Goal: Task Accomplishment & Management: Manage account settings

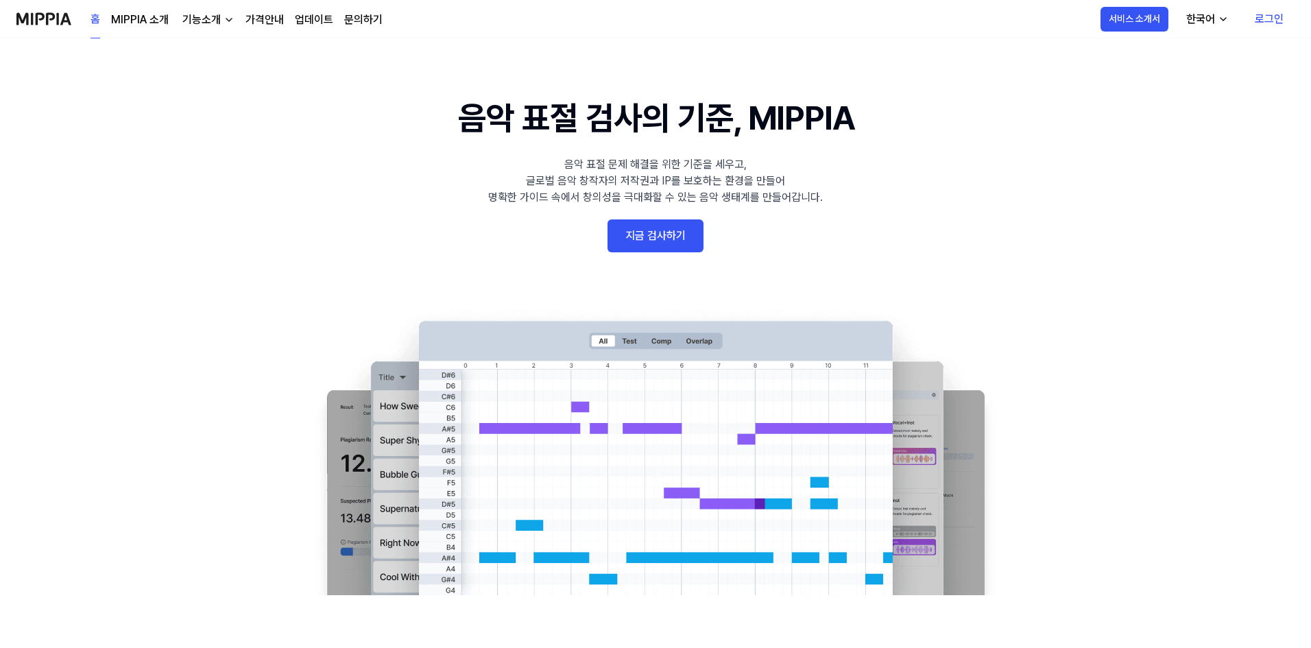
click at [659, 239] on link "지금 검사하기" at bounding box center [656, 235] width 96 height 33
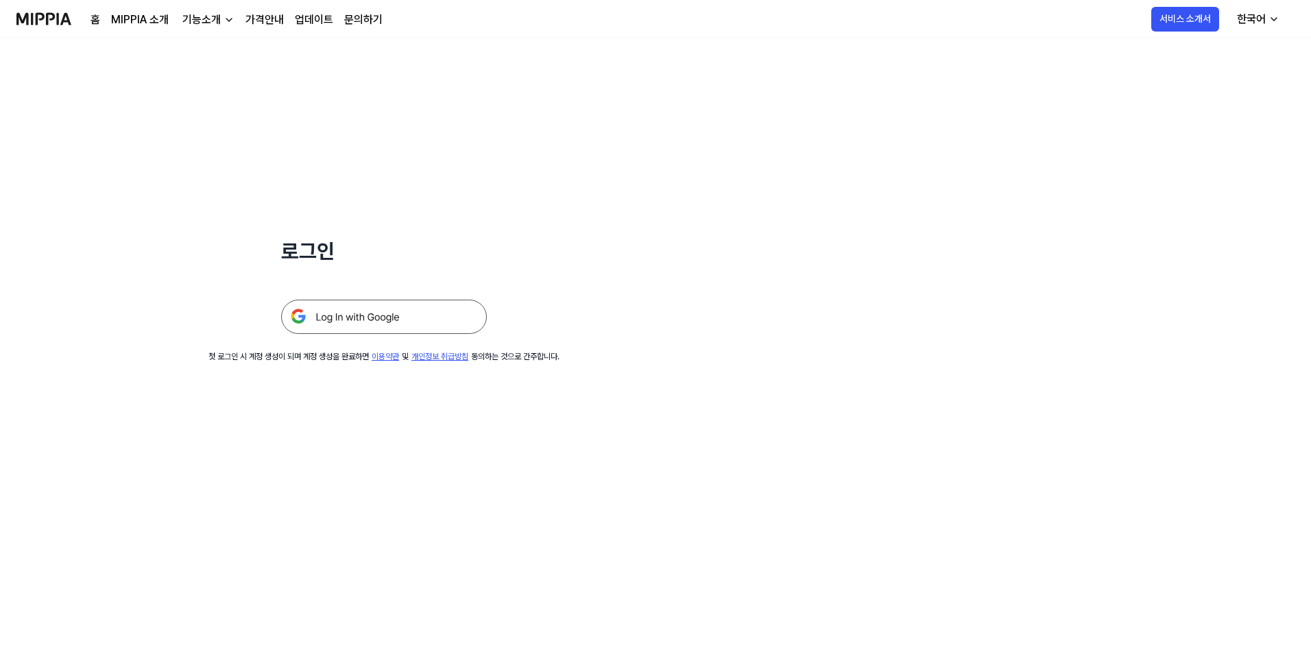
click at [349, 320] on img at bounding box center [384, 317] width 206 height 34
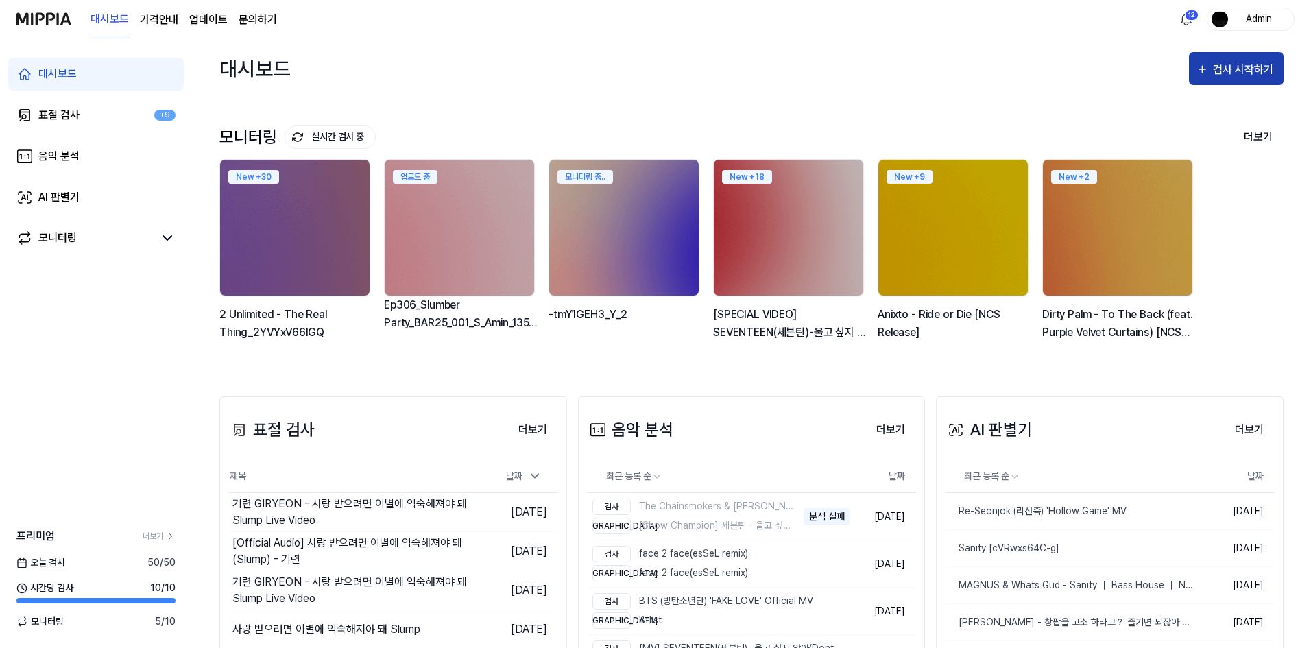
click at [1227, 72] on div "검사 시작하기" at bounding box center [1245, 70] width 64 height 18
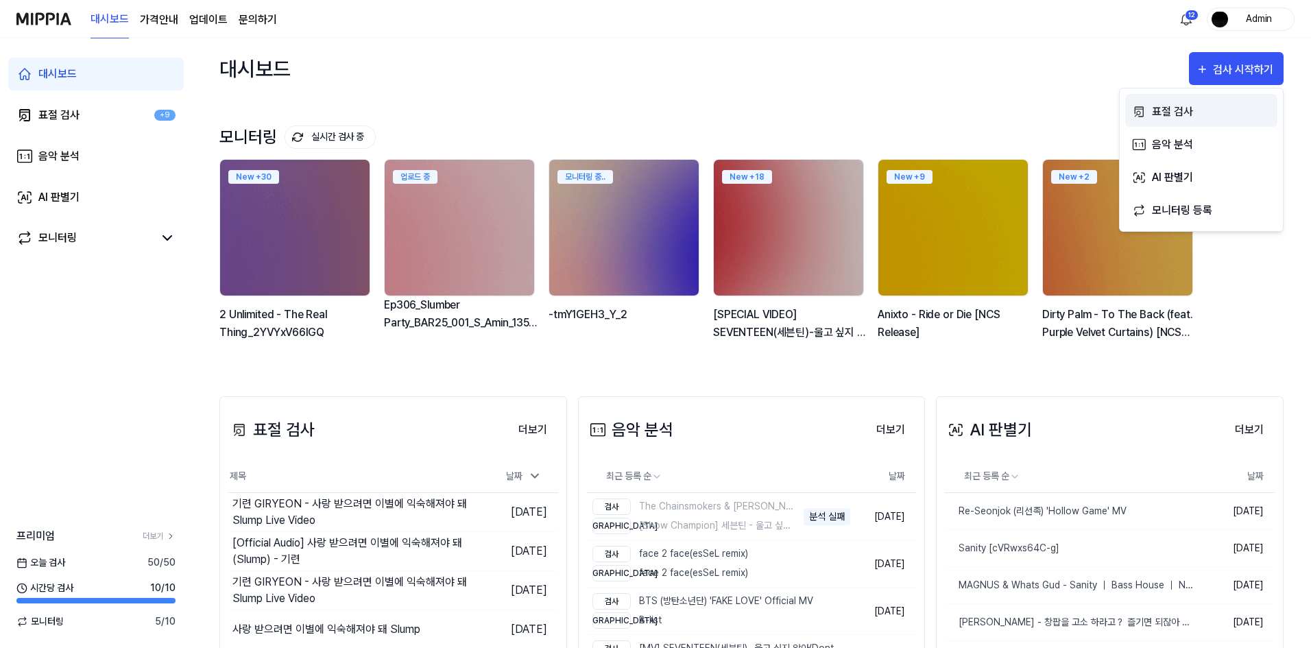
click at [1199, 106] on div "표절 검사" at bounding box center [1211, 112] width 119 height 18
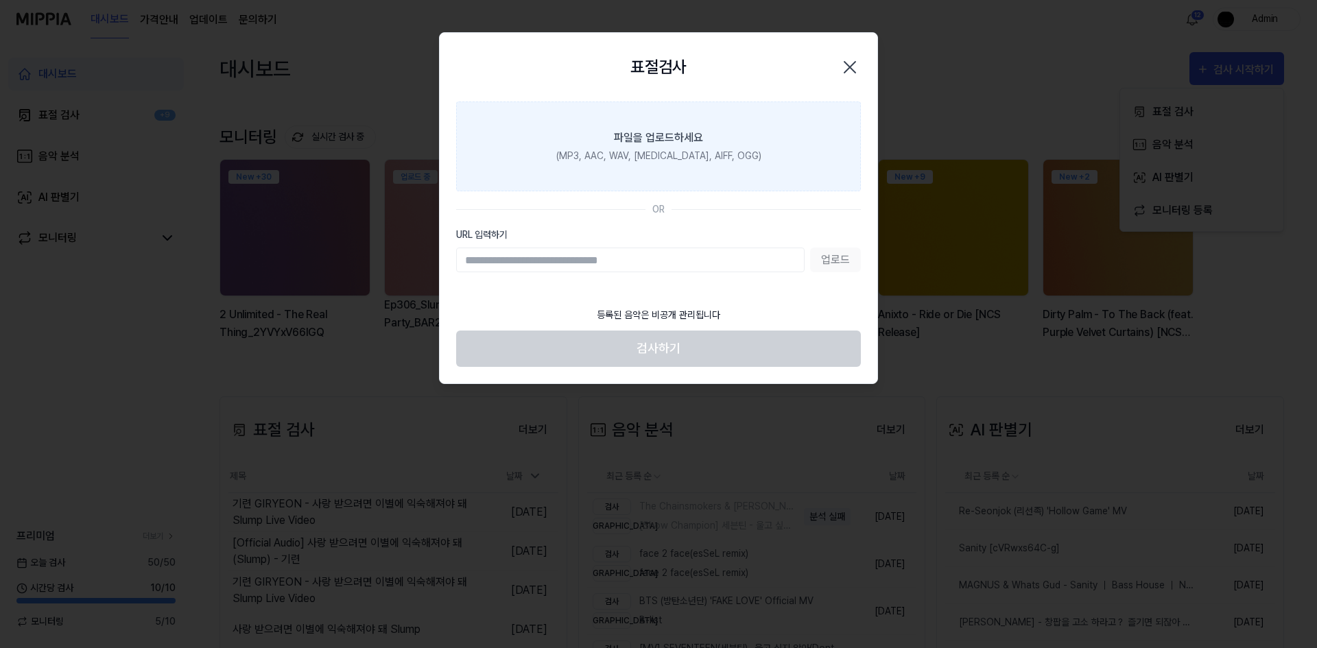
click at [697, 126] on label "파일을 업로드하세요 (MP3, AAC, WAV, FLAC, AIFF, OGG)" at bounding box center [658, 146] width 405 height 90
click at [0, 0] on input "파일을 업로드하세요 (MP3, AAC, WAV, FLAC, AIFF, OGG)" at bounding box center [0, 0] width 0 height 0
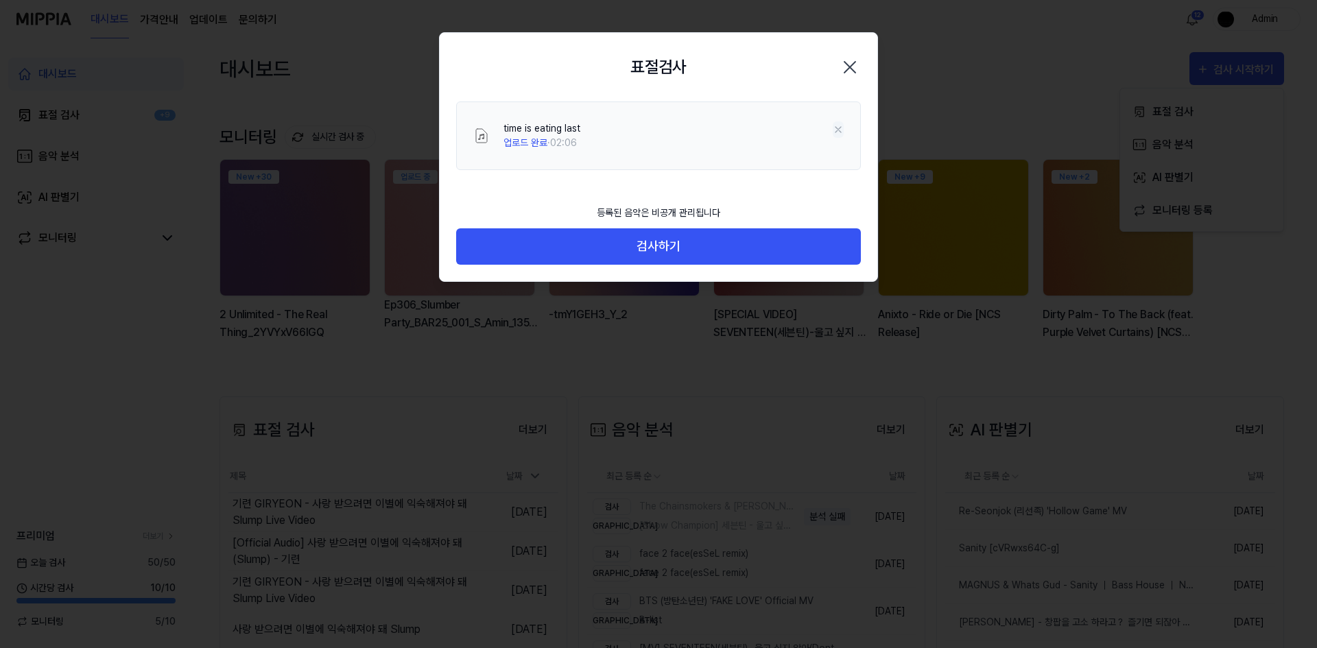
click at [840, 124] on icon at bounding box center [837, 129] width 11 height 11
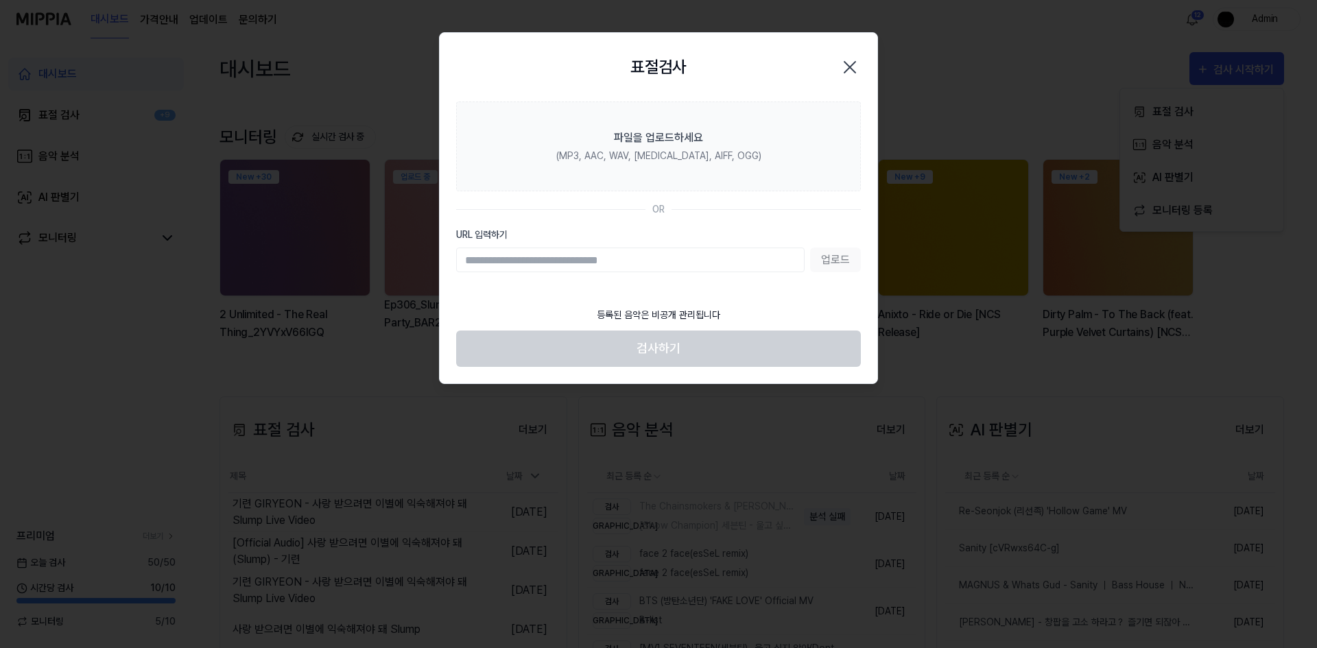
click at [756, 92] on div "표절검사 닫기" at bounding box center [659, 67] width 438 height 69
click at [238, 435] on div at bounding box center [658, 324] width 1317 height 648
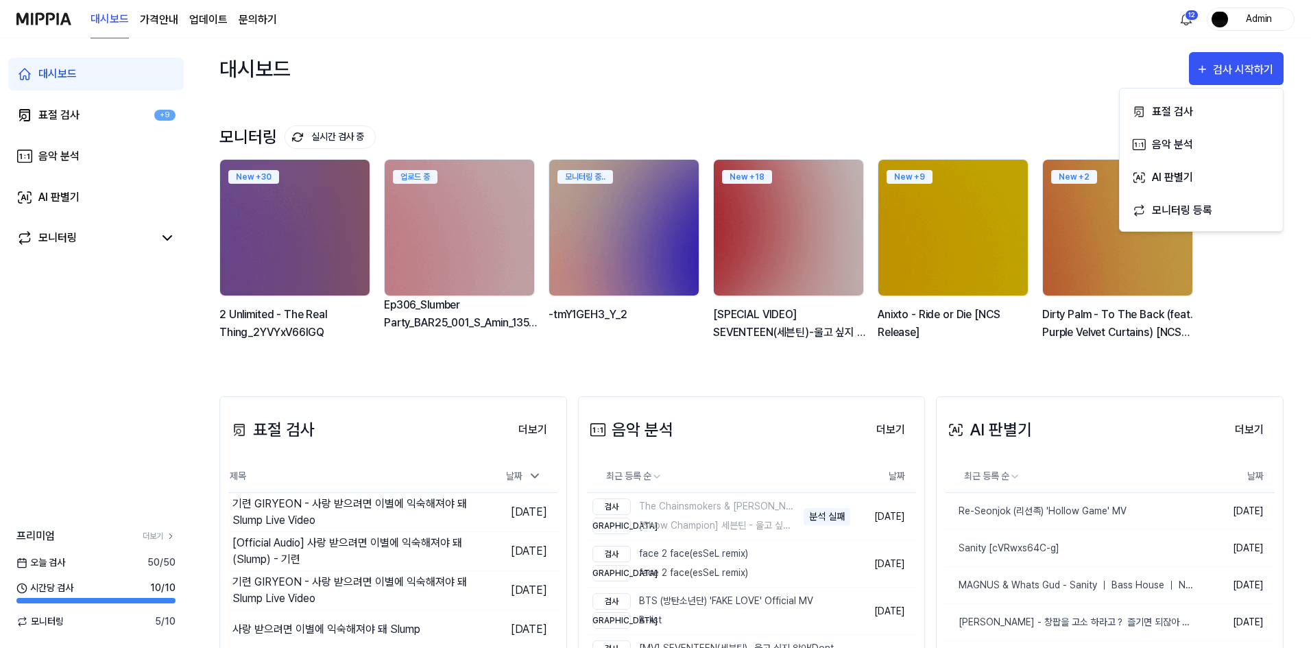
click at [1224, 27] on div "Admin" at bounding box center [1251, 19] width 88 height 23
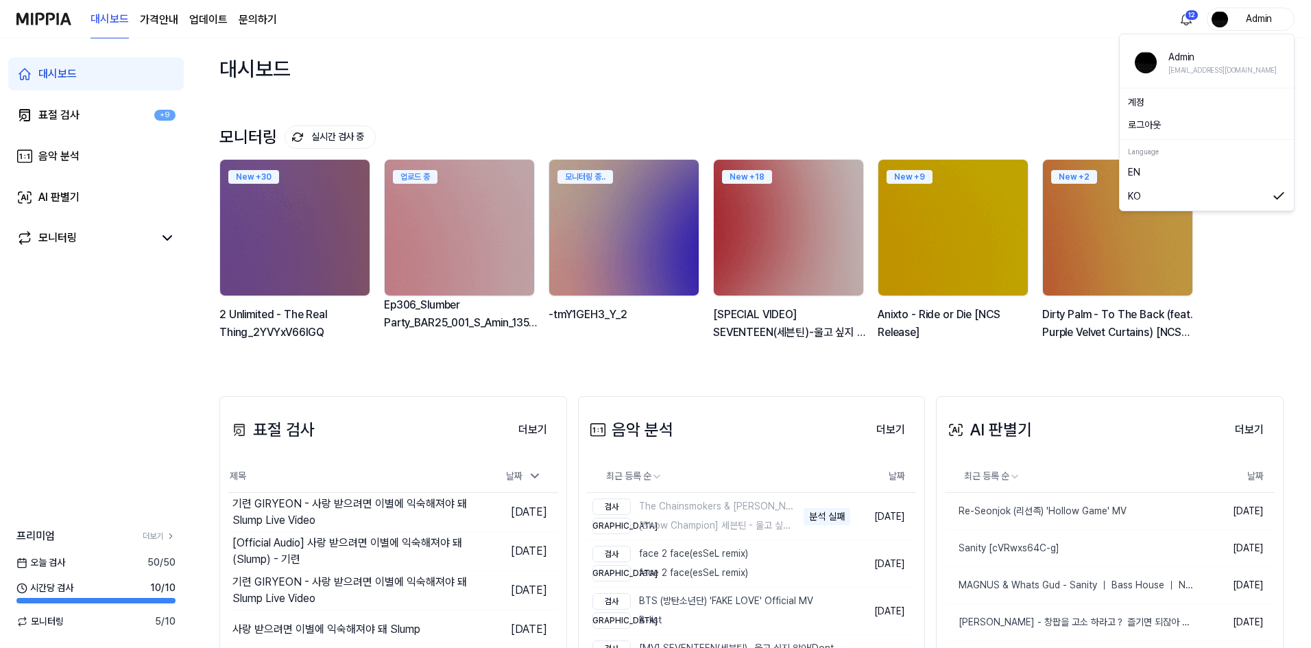
click at [1175, 101] on link "계정" at bounding box center [1207, 102] width 158 height 14
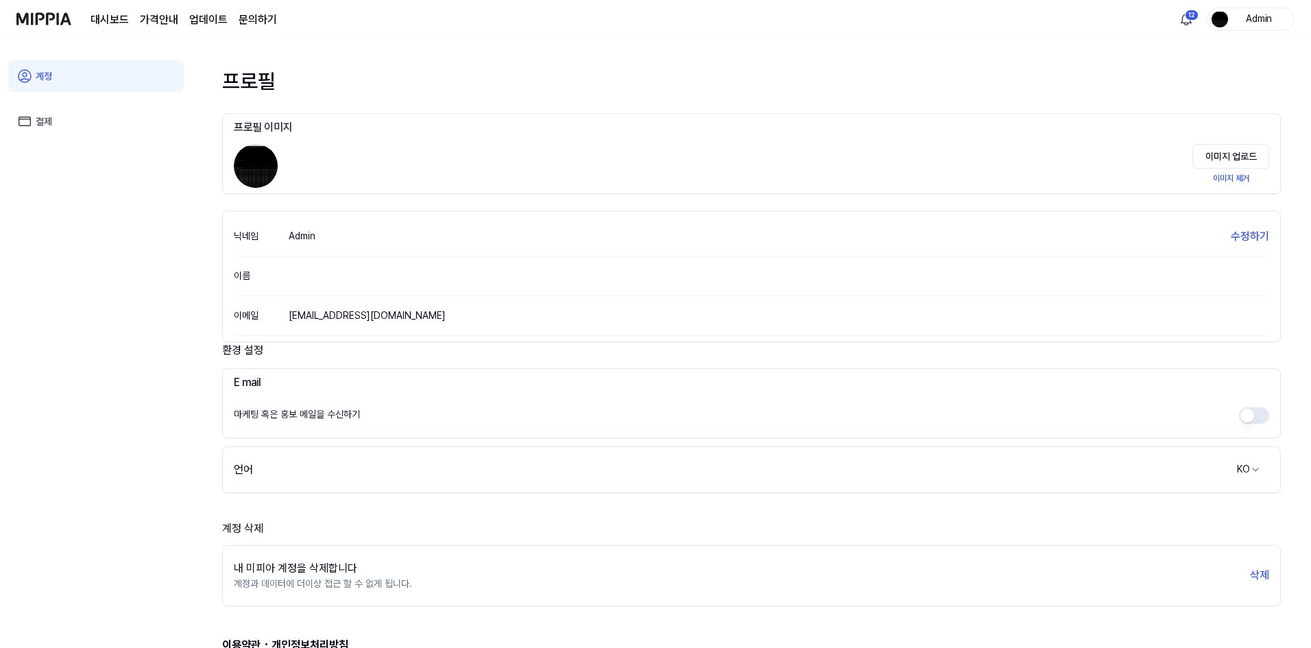
scroll to position [84, 0]
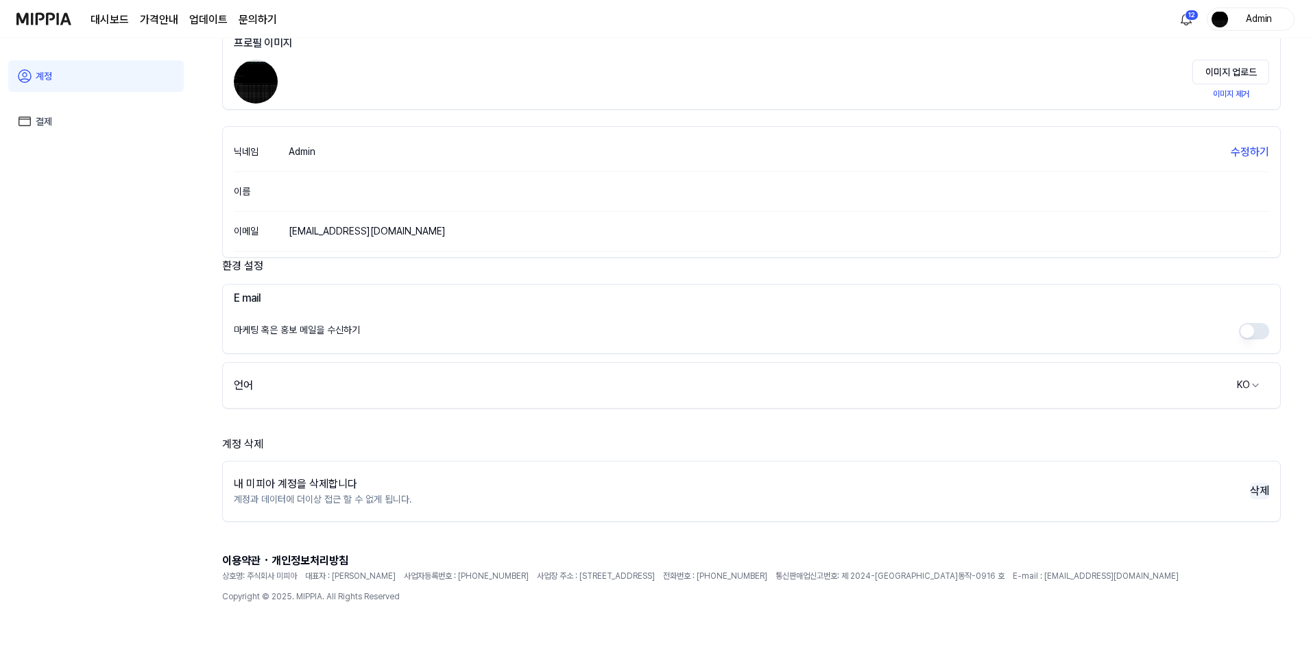
click at [1258, 489] on button "삭제" at bounding box center [1259, 491] width 19 height 16
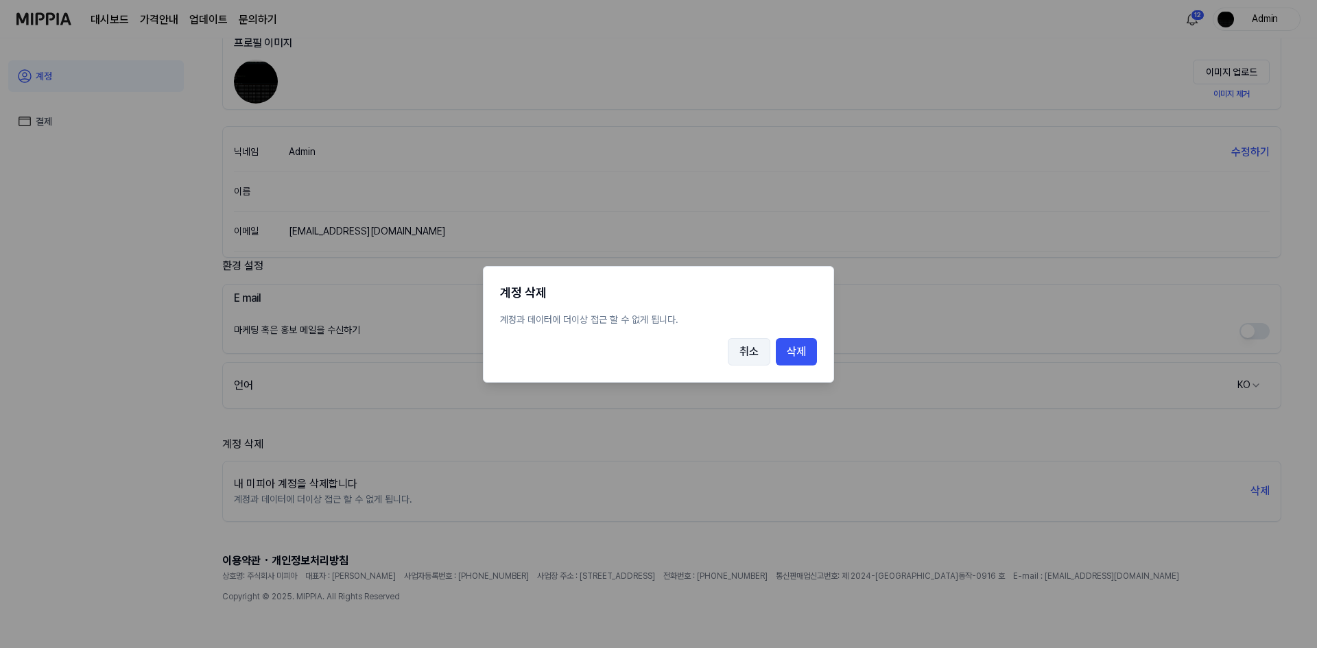
click at [754, 357] on button "취소" at bounding box center [749, 351] width 43 height 27
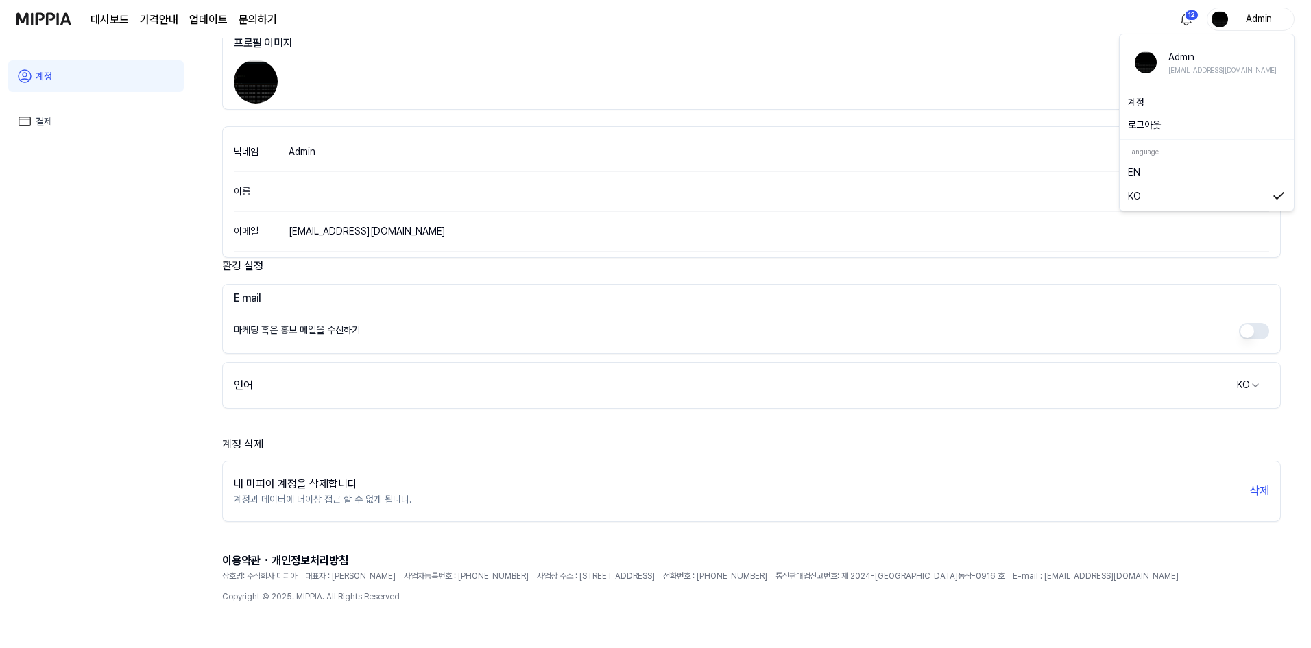
click at [1231, 30] on div "Admin" at bounding box center [1251, 19] width 88 height 23
click at [1160, 171] on link "EN" at bounding box center [1207, 172] width 158 height 15
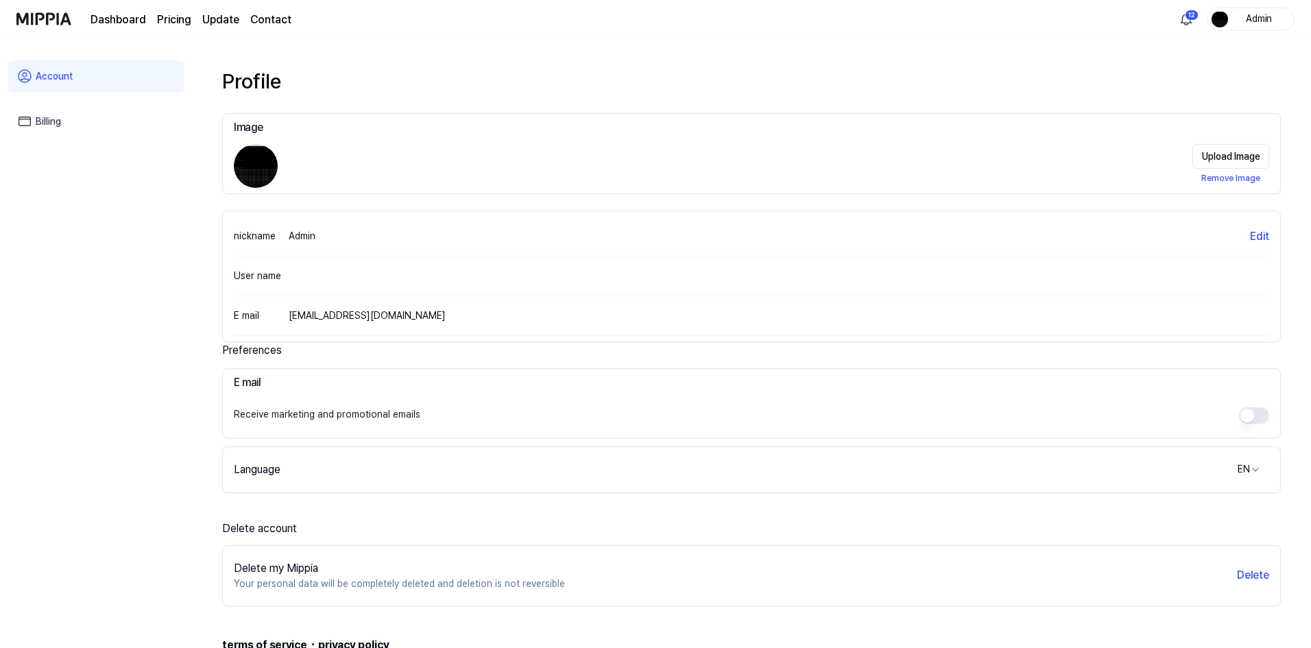
scroll to position [105, 0]
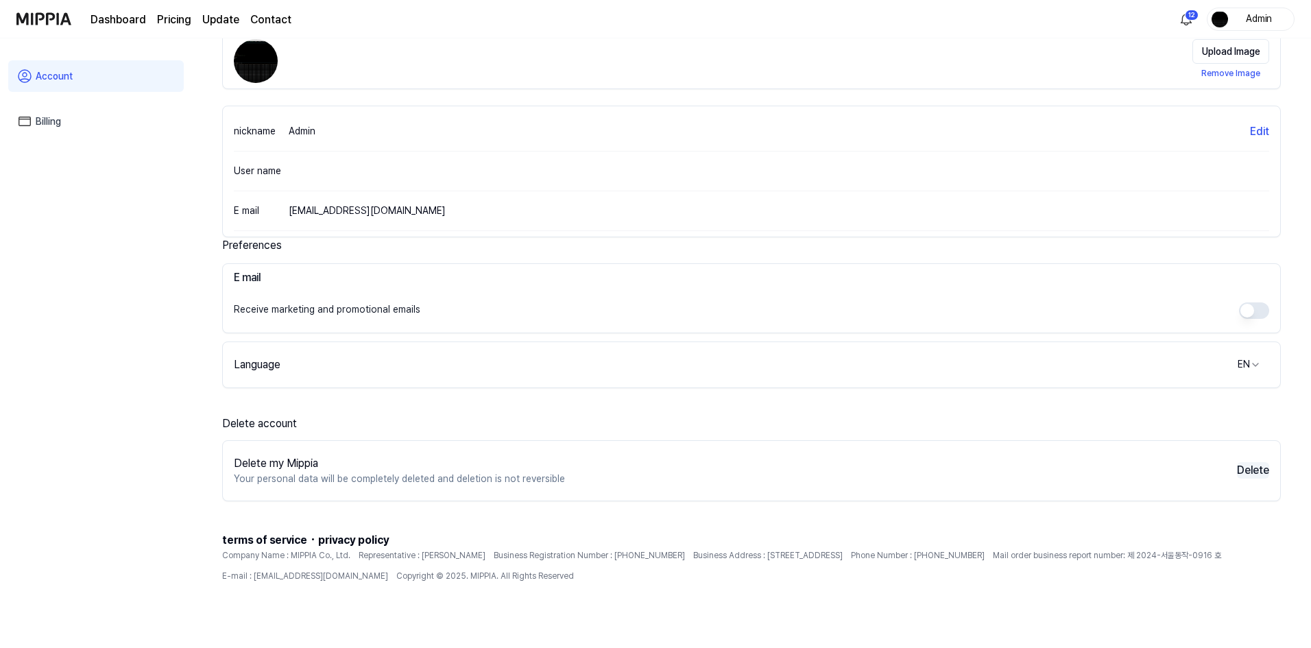
click at [1258, 470] on button "Delete" at bounding box center [1253, 470] width 32 height 16
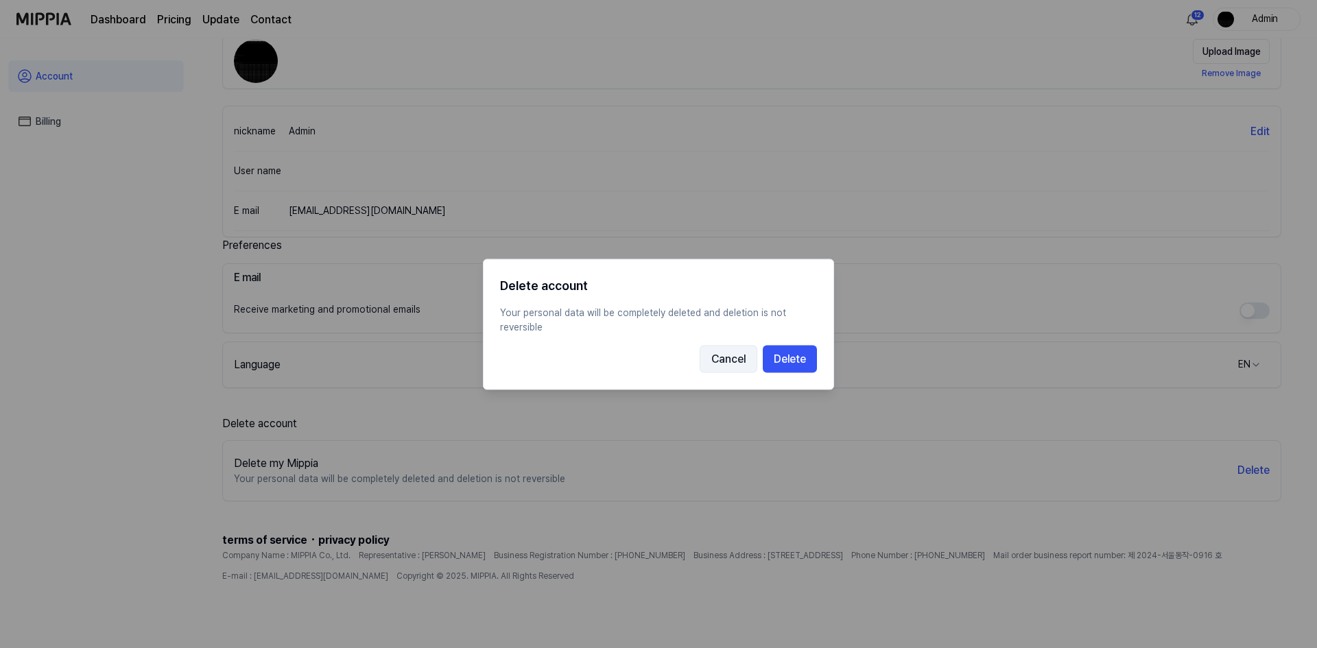
click at [732, 354] on button "Cancel" at bounding box center [728, 358] width 58 height 27
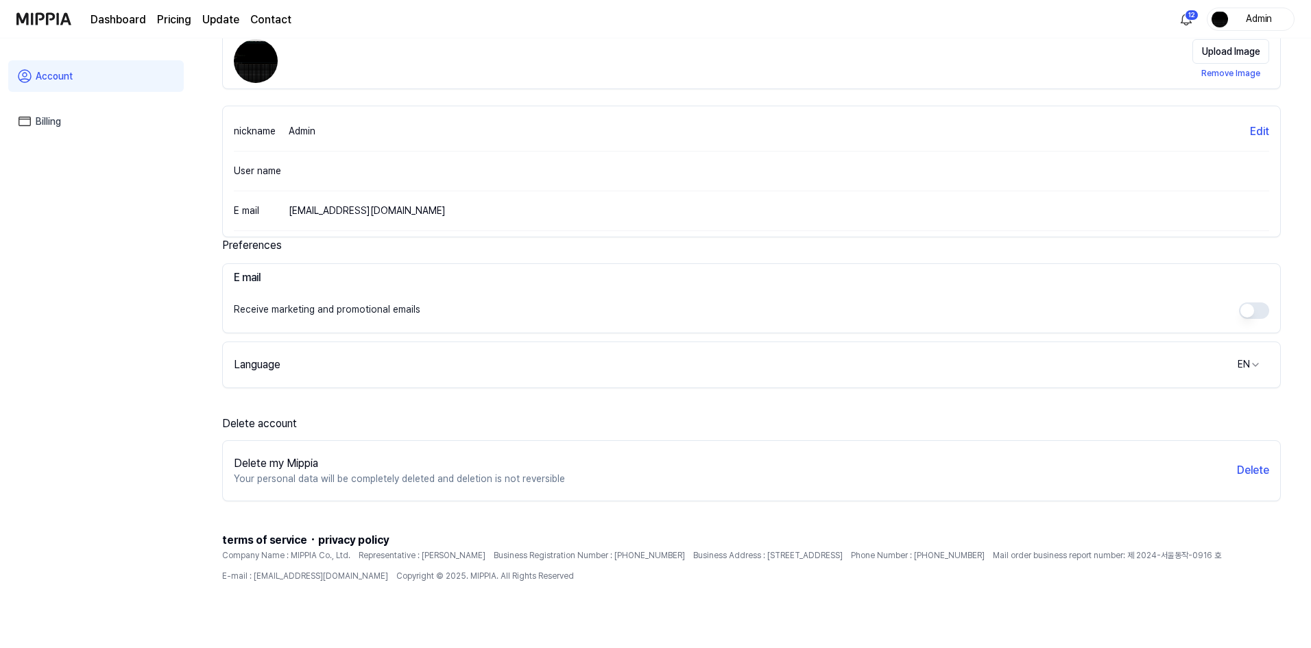
scroll to position [0, 0]
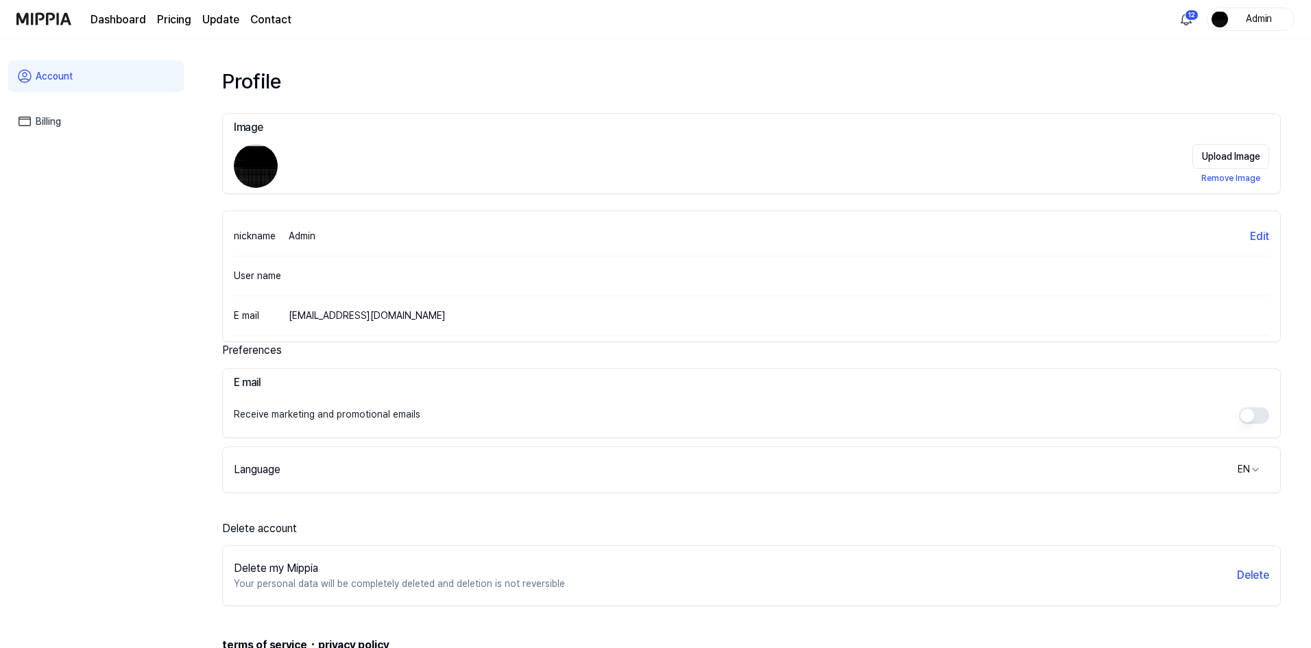
click at [860, 567] on div "Delete my Mippia Your personal data will be completely deleted and deletion is …" at bounding box center [751, 575] width 1057 height 49
